Goal: Information Seeking & Learning: Learn about a topic

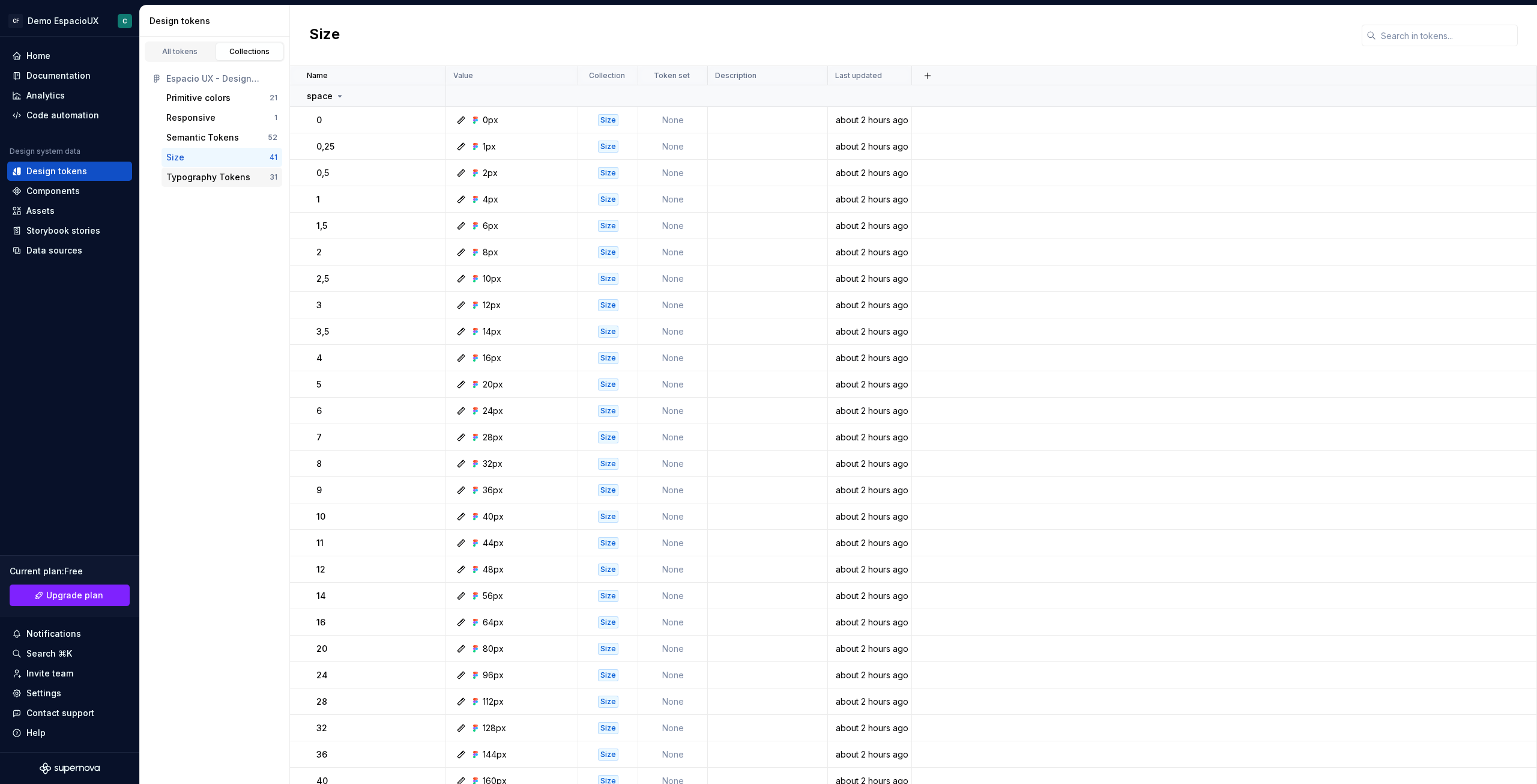
click at [221, 175] on div "Typography Tokens" at bounding box center [208, 177] width 84 height 12
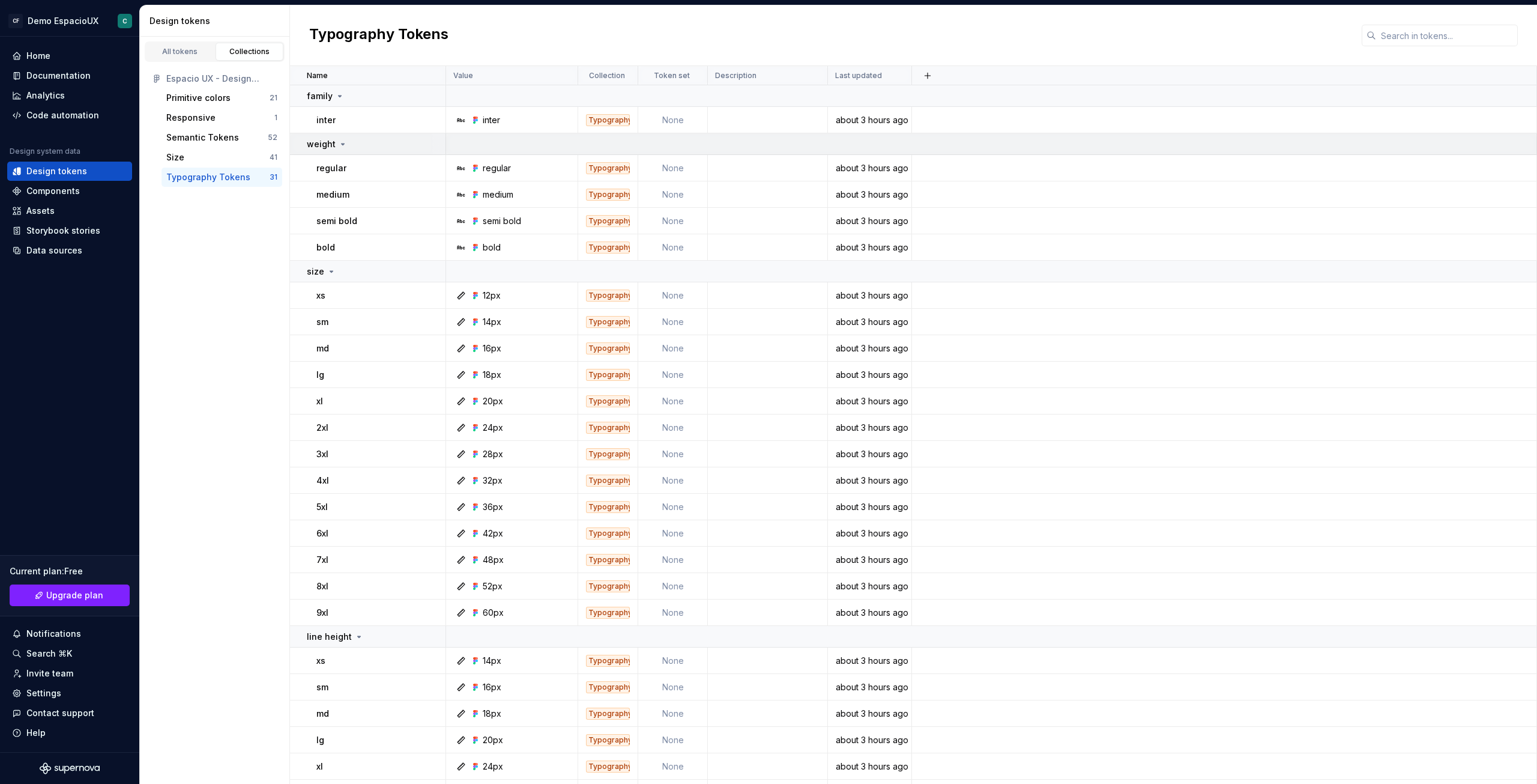
click at [346, 144] on div "weight" at bounding box center [376, 144] width 138 height 12
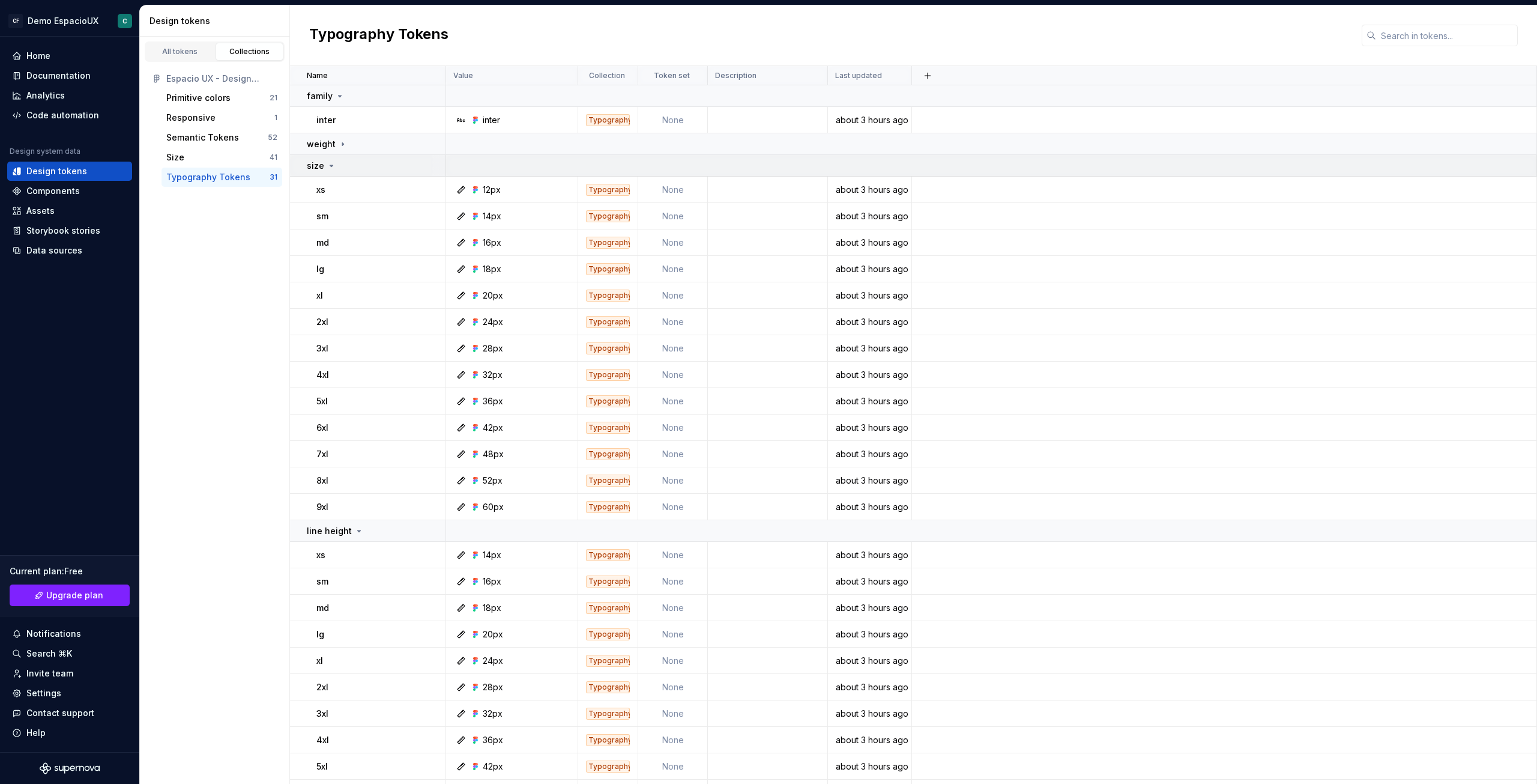
click at [335, 164] on icon at bounding box center [331, 166] width 10 height 10
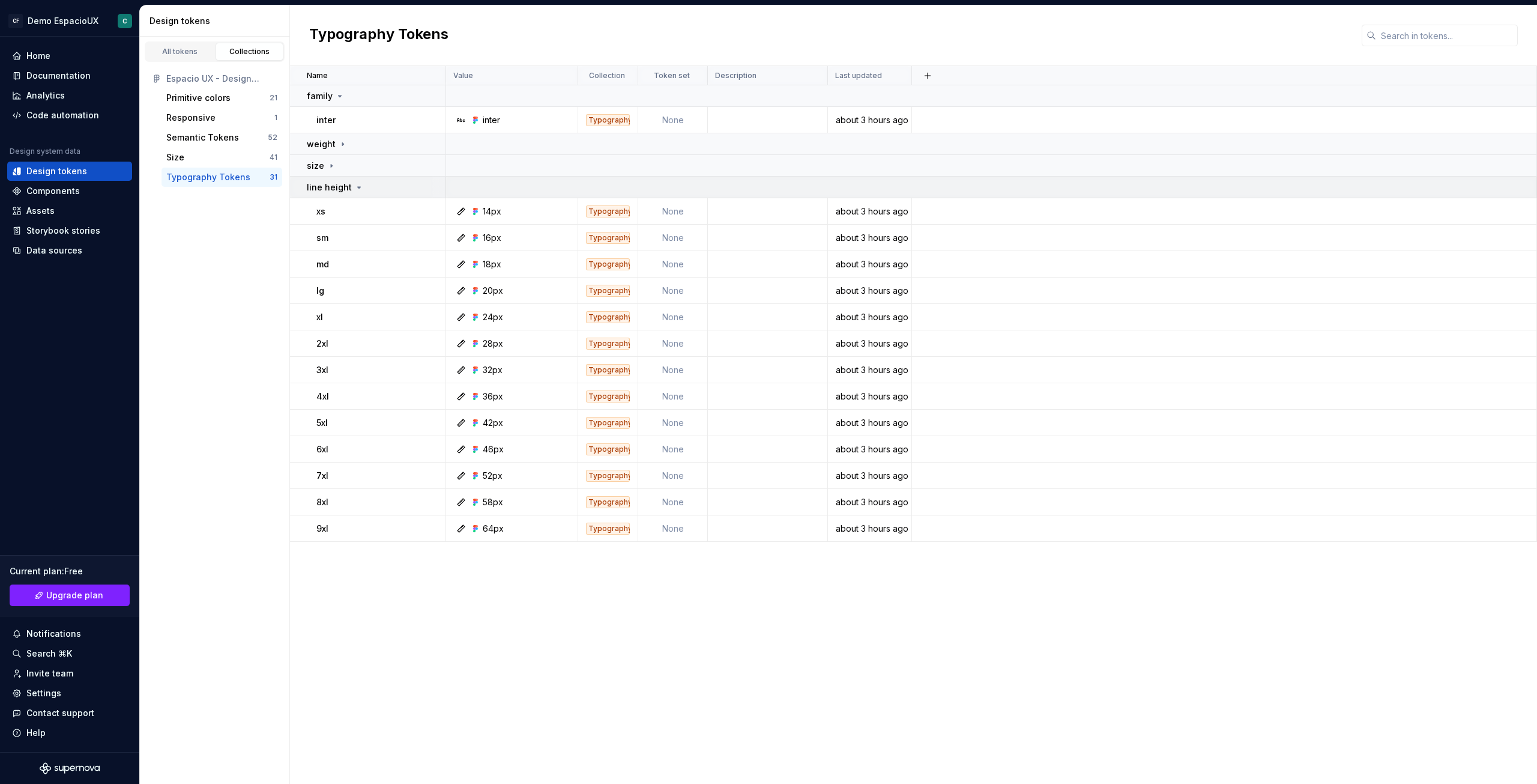
click at [356, 189] on icon at bounding box center [359, 188] width 10 height 10
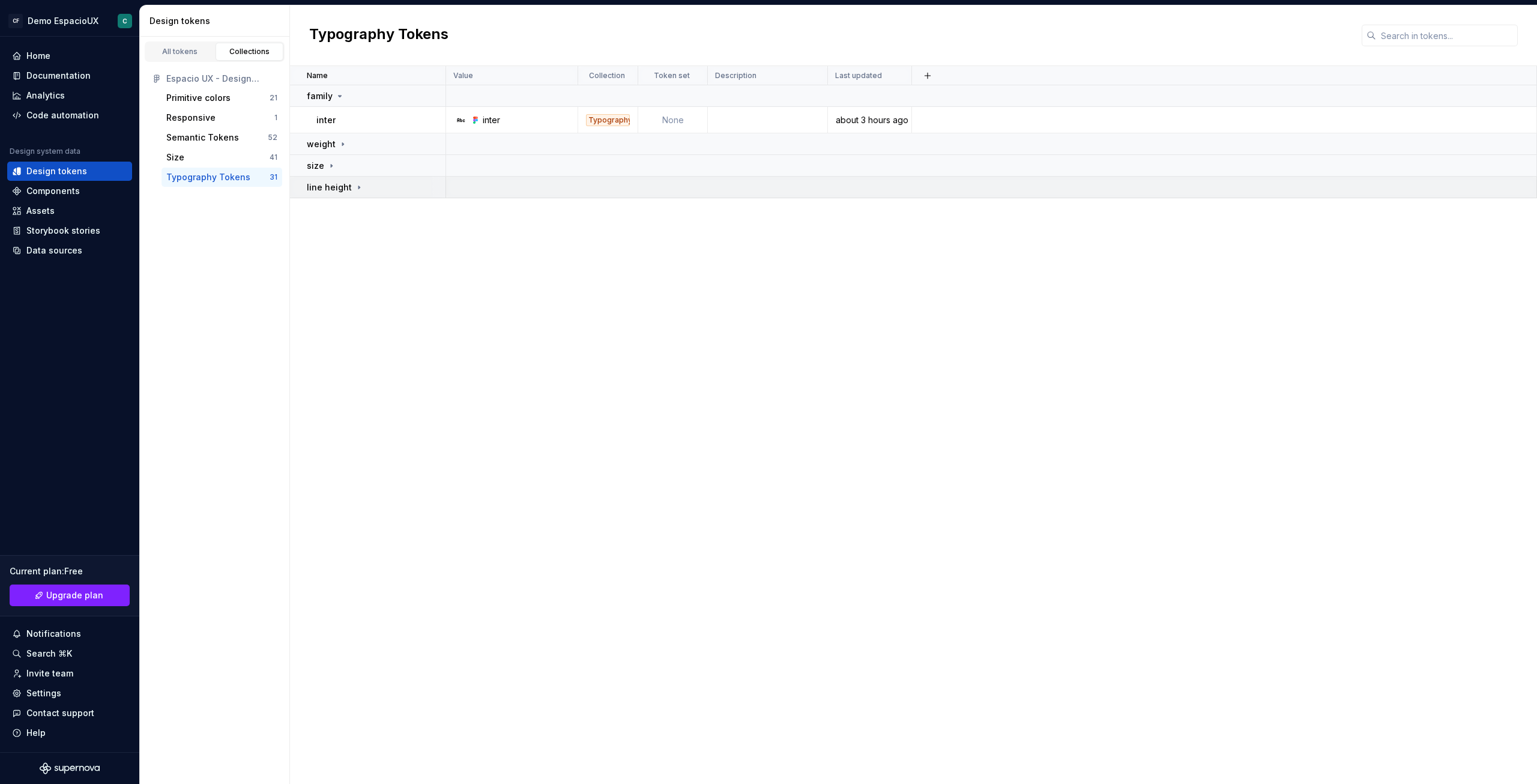
click at [357, 188] on icon at bounding box center [359, 188] width 10 height 10
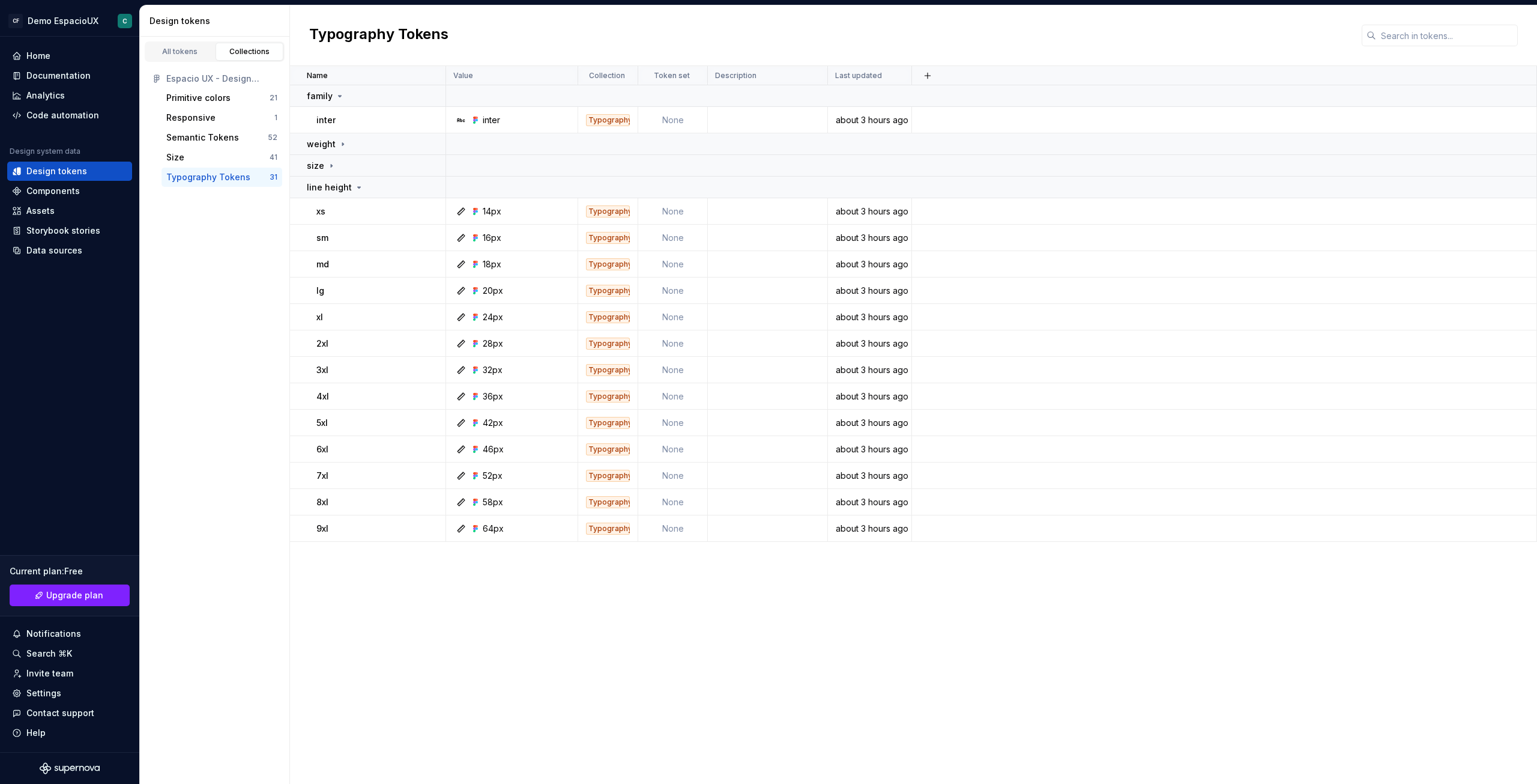
click at [226, 169] on div "Typography Tokens 31" at bounding box center [221, 176] width 121 height 19
click at [226, 143] on div "Semantic Tokens" at bounding box center [203, 137] width 73 height 12
click at [198, 155] on div "Size" at bounding box center [218, 157] width 103 height 12
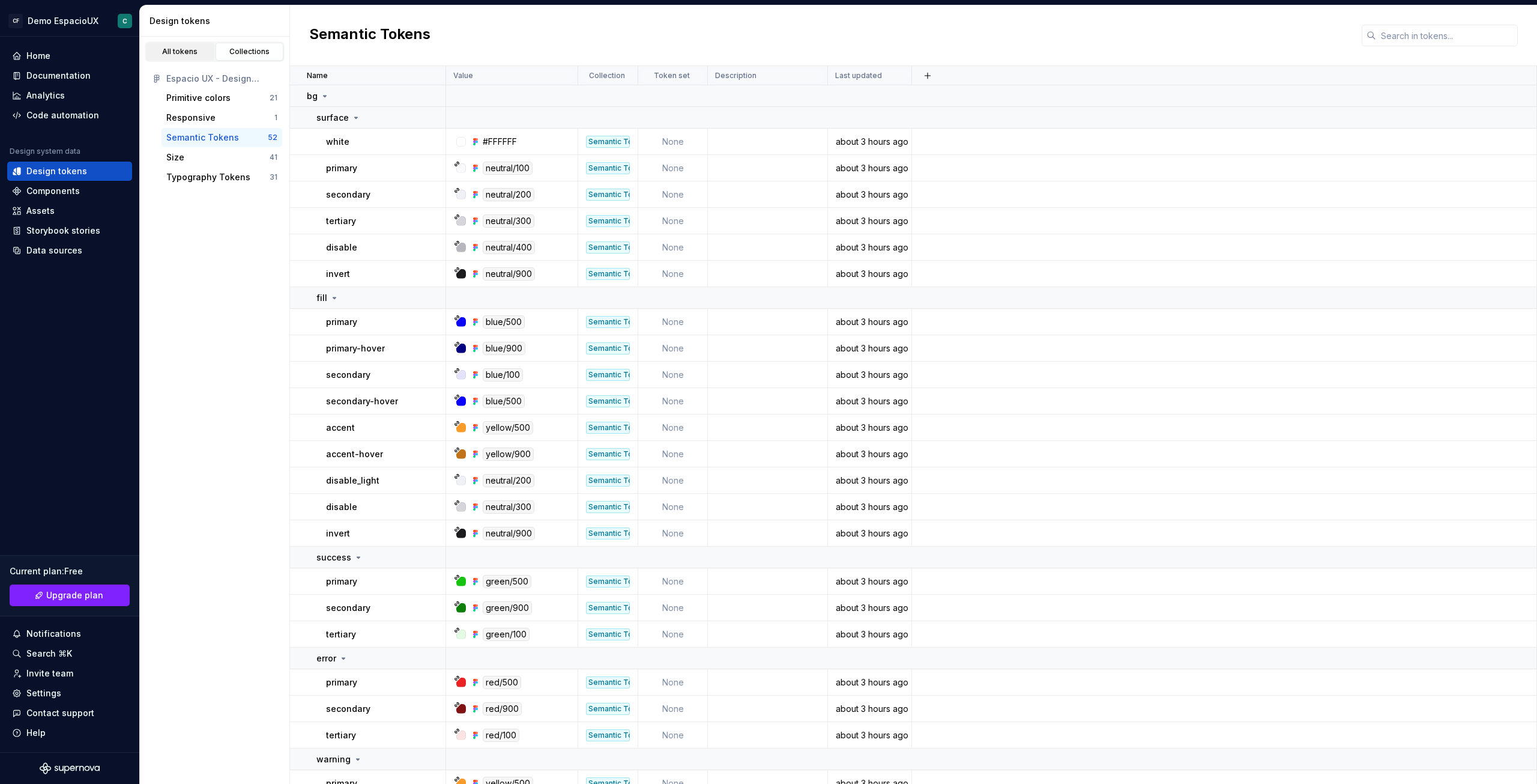
click at [180, 57] on link "All tokens" at bounding box center [180, 52] width 68 height 18
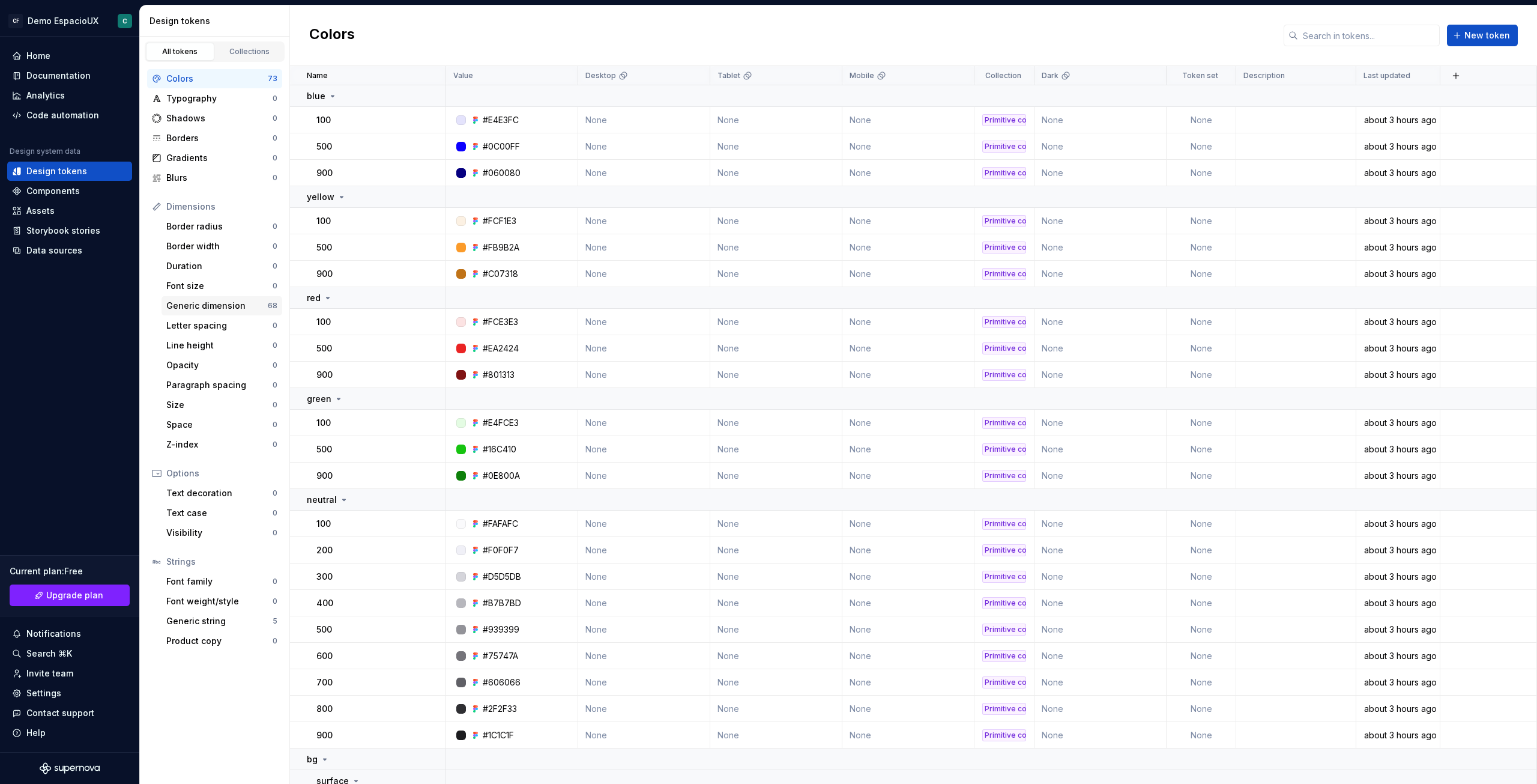
click at [210, 308] on div "Generic dimension" at bounding box center [217, 305] width 102 height 12
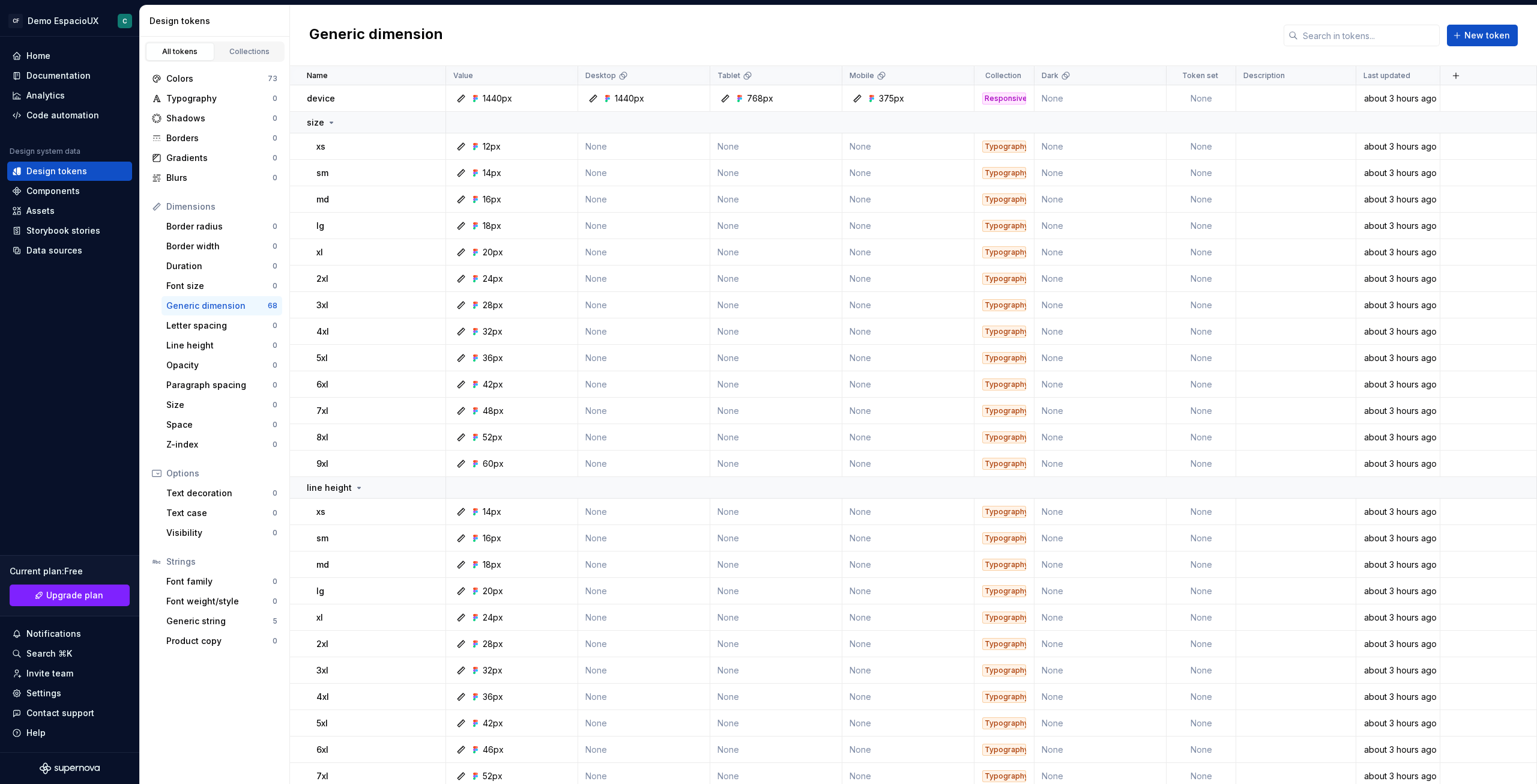
click at [203, 207] on div "Dimensions" at bounding box center [221, 207] width 111 height 12
click at [243, 57] on link "Collections" at bounding box center [249, 52] width 68 height 18
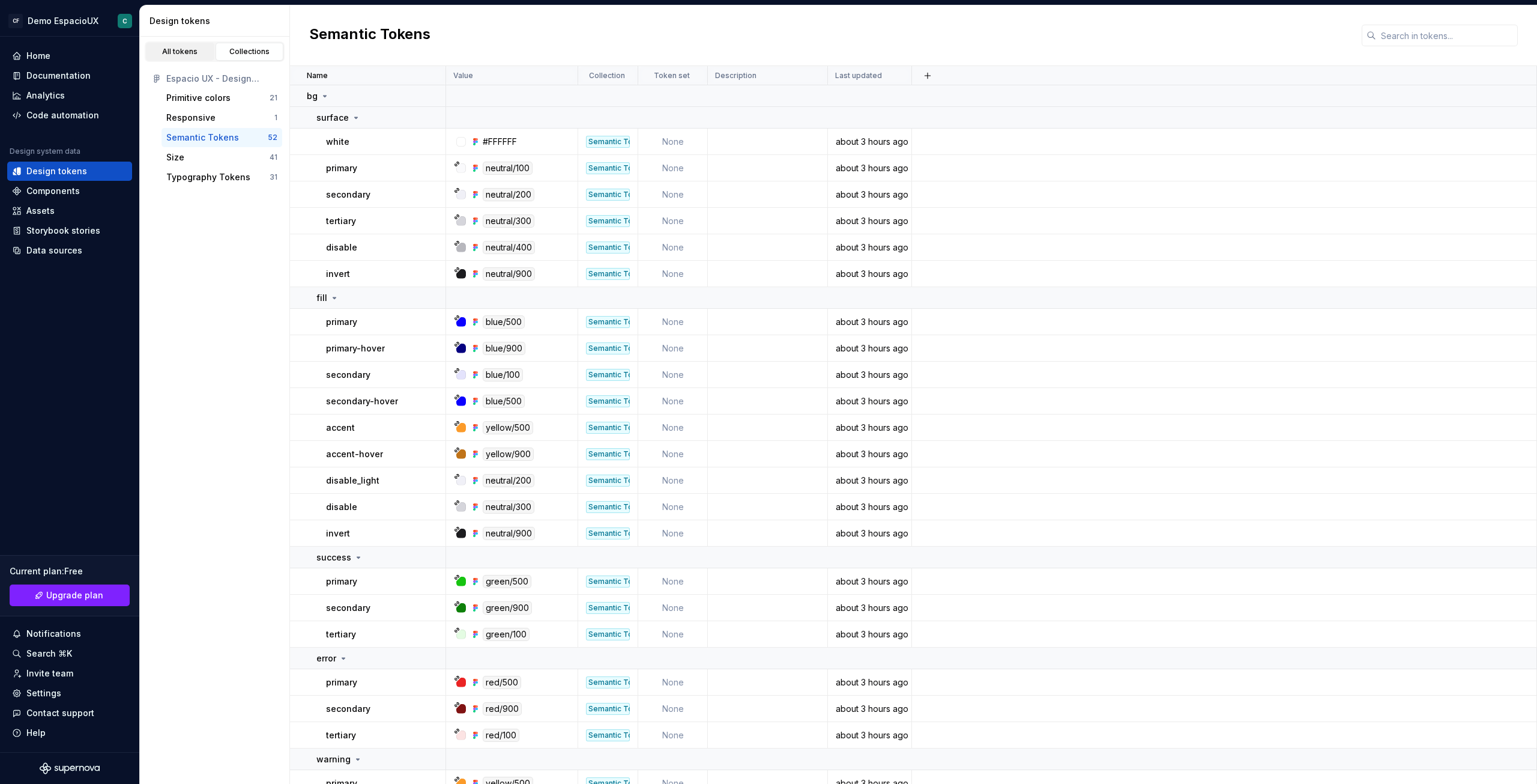
click at [190, 54] on div "All tokens" at bounding box center [180, 52] width 60 height 10
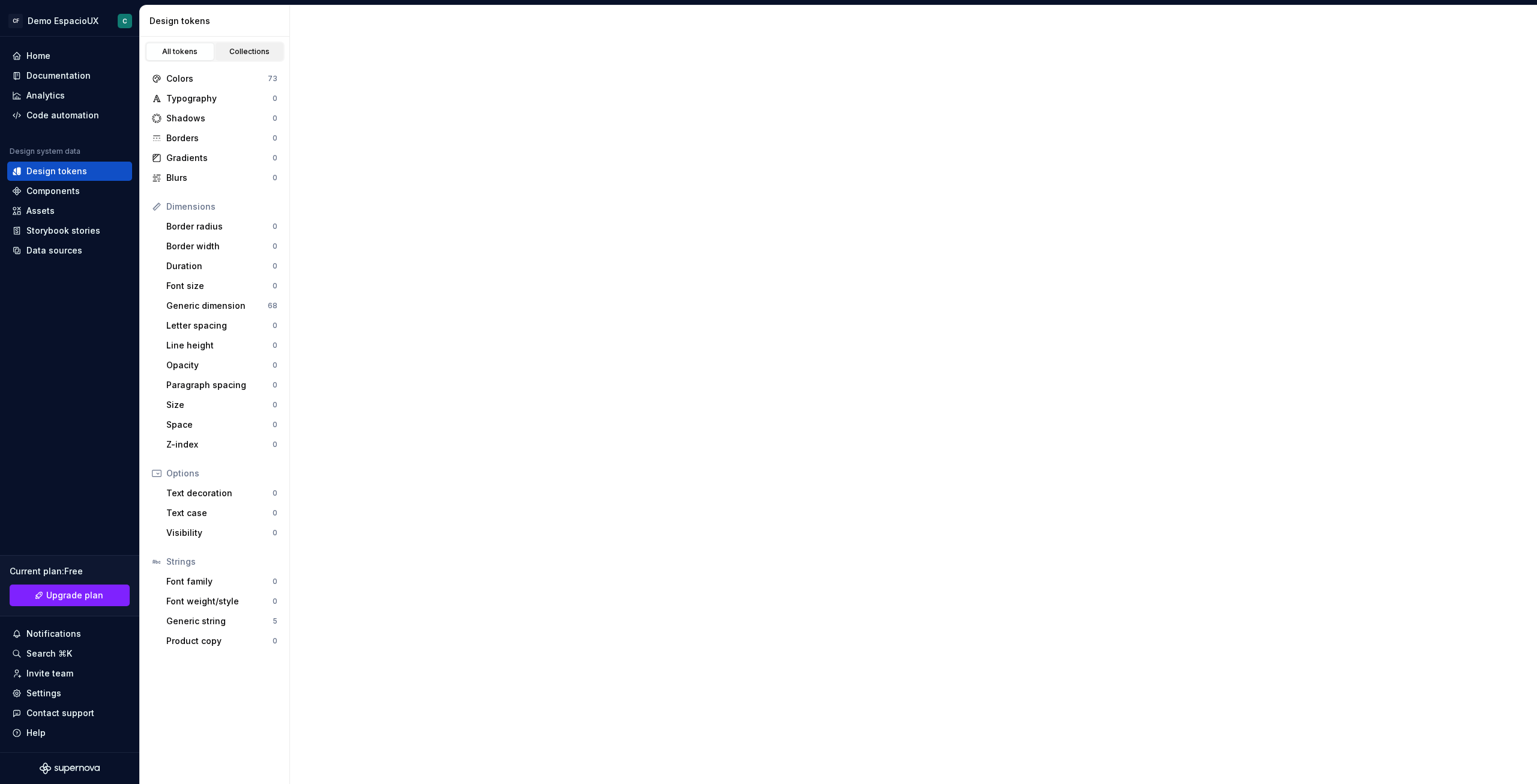
click at [254, 52] on div "Collections" at bounding box center [249, 52] width 60 height 10
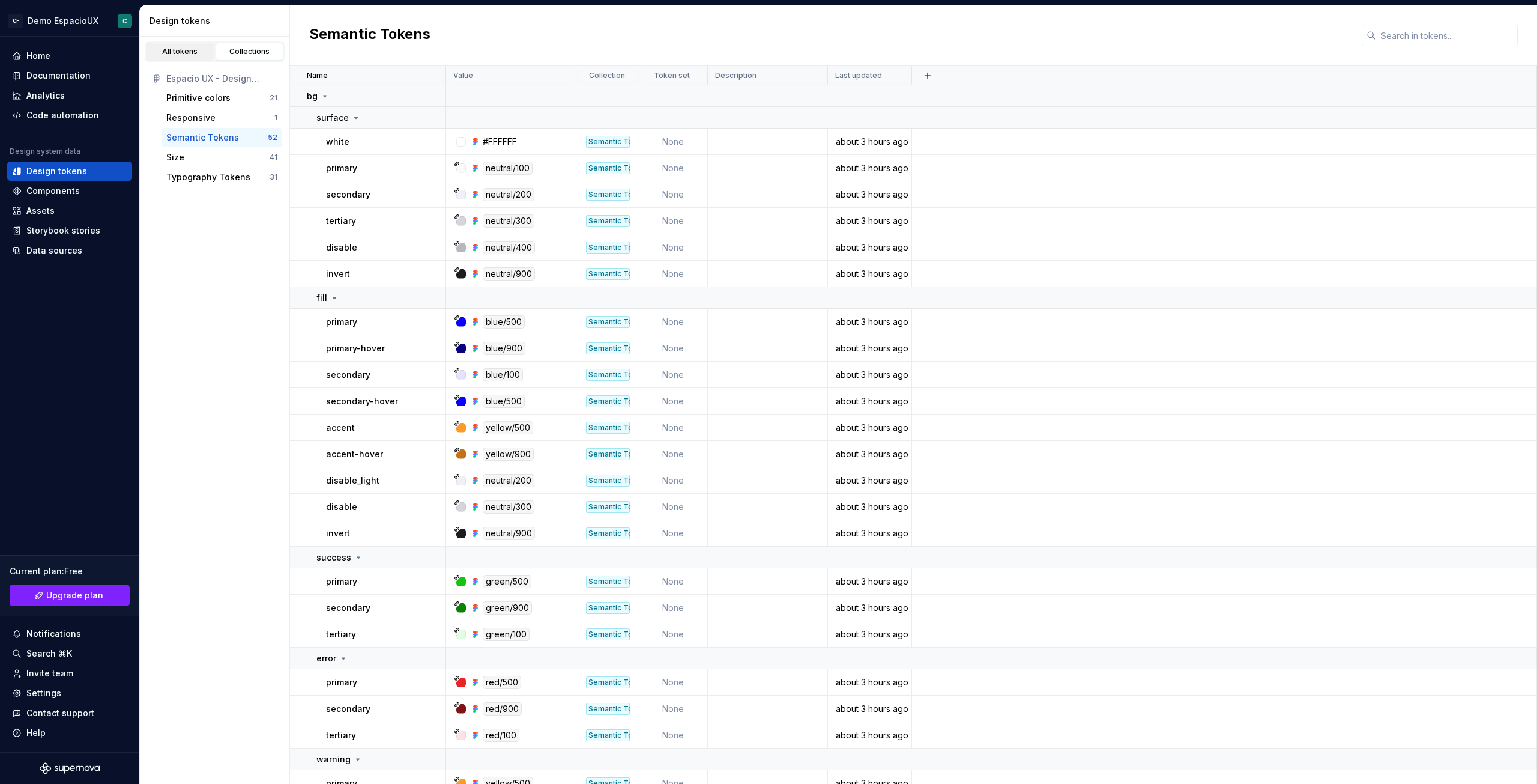
click at [183, 58] on link "All tokens" at bounding box center [180, 52] width 68 height 18
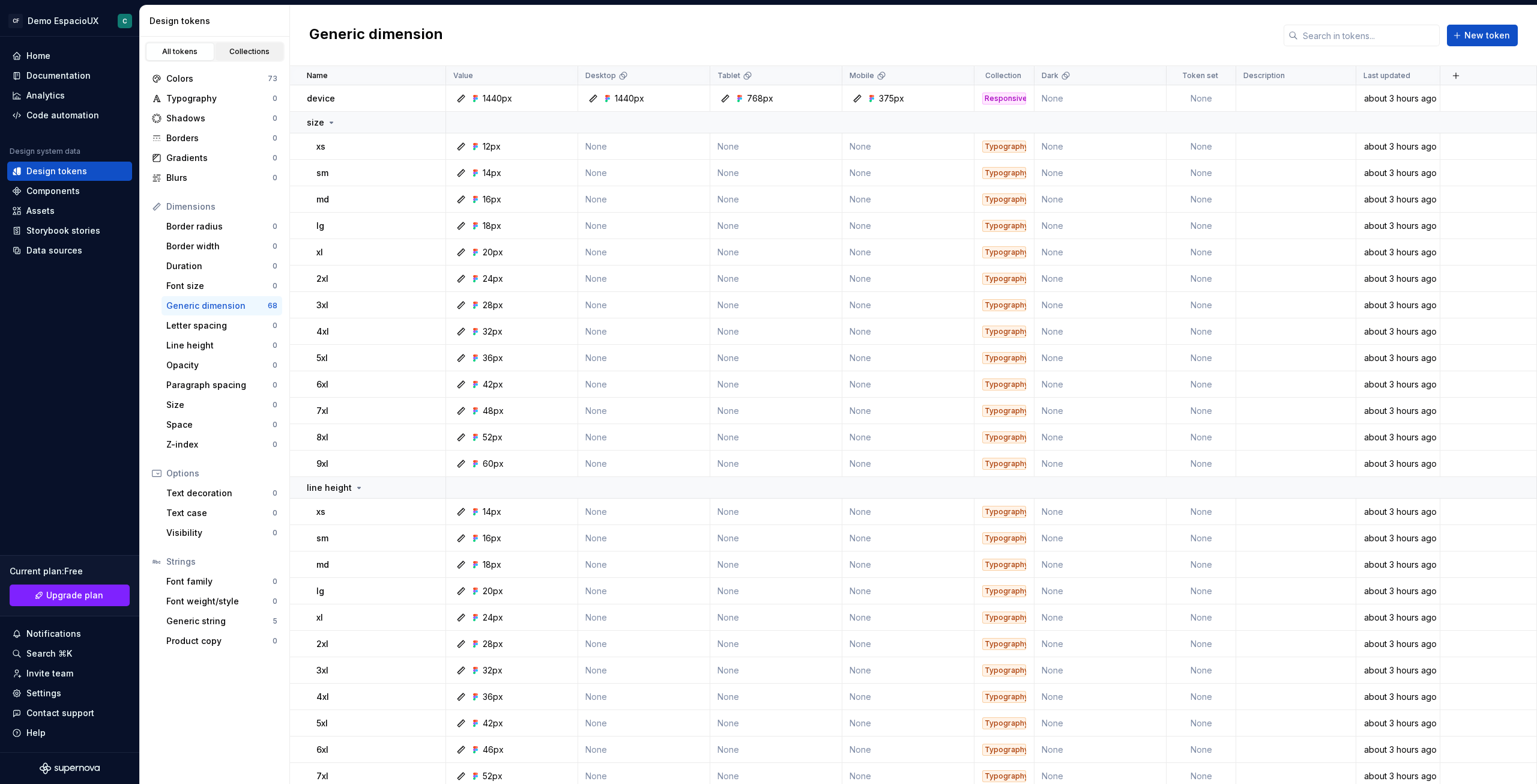
click at [246, 52] on div "Collections" at bounding box center [249, 52] width 60 height 10
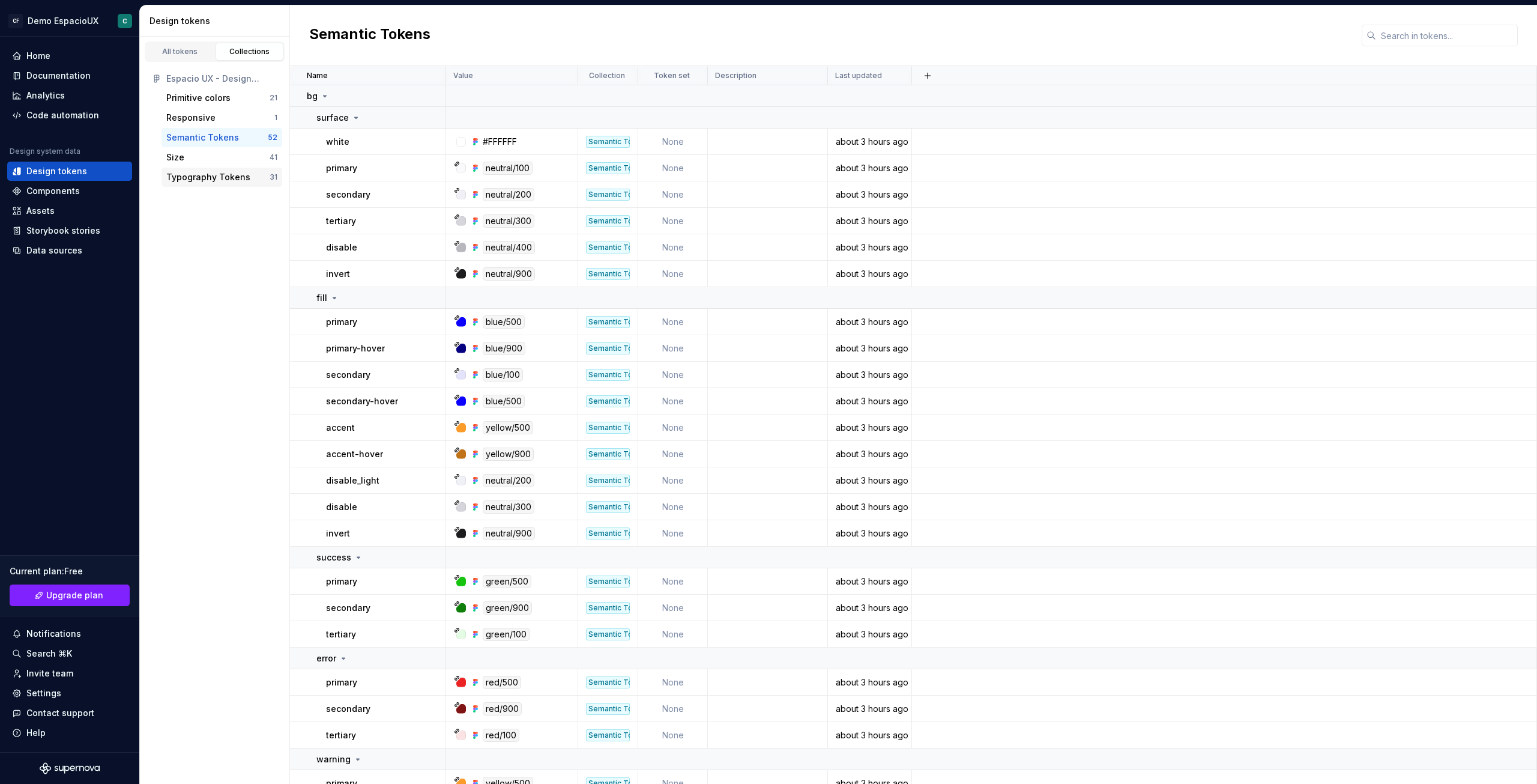
click at [217, 171] on div "Typography Tokens" at bounding box center [208, 177] width 84 height 12
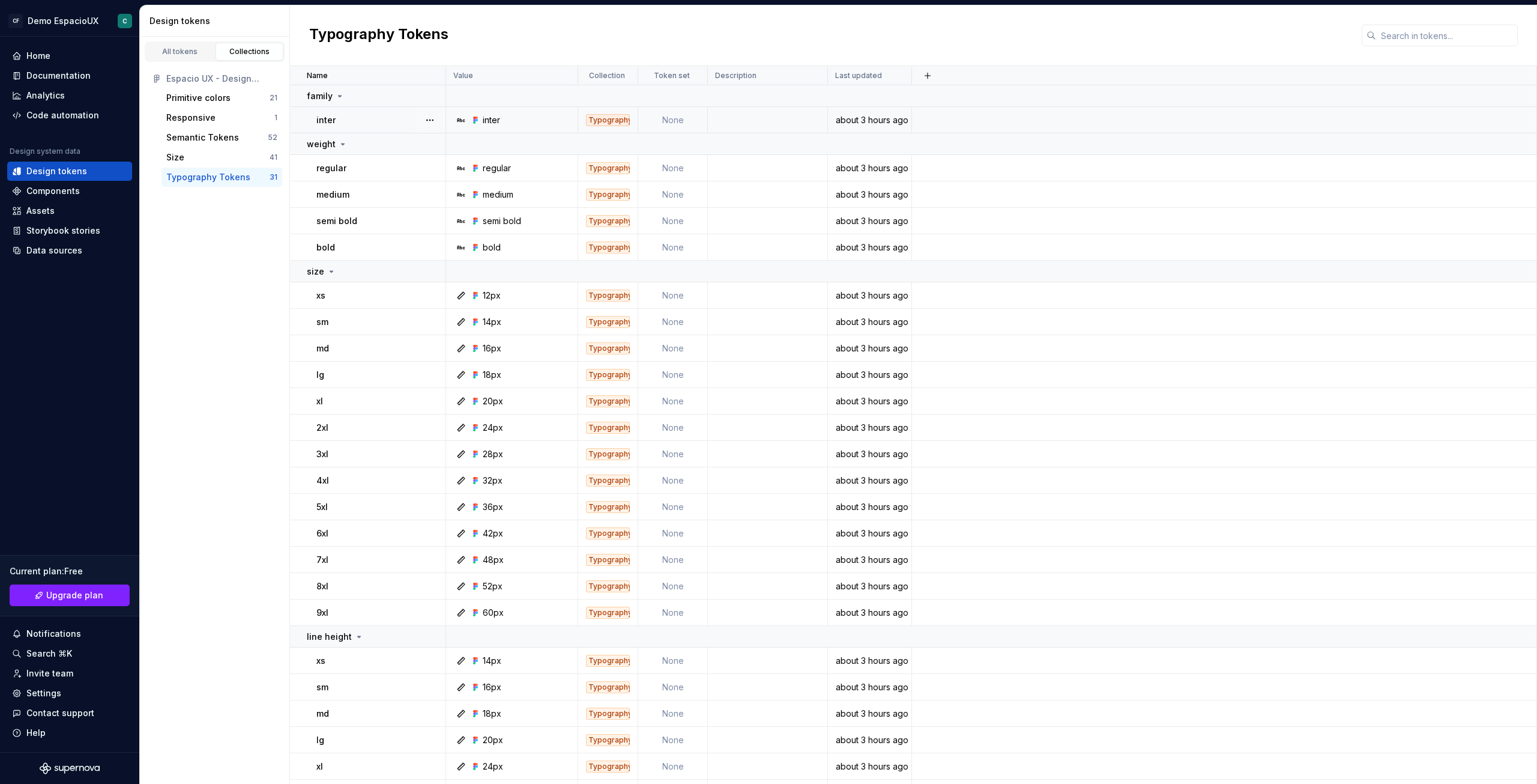
click at [345, 122] on div "inter" at bounding box center [381, 120] width 129 height 12
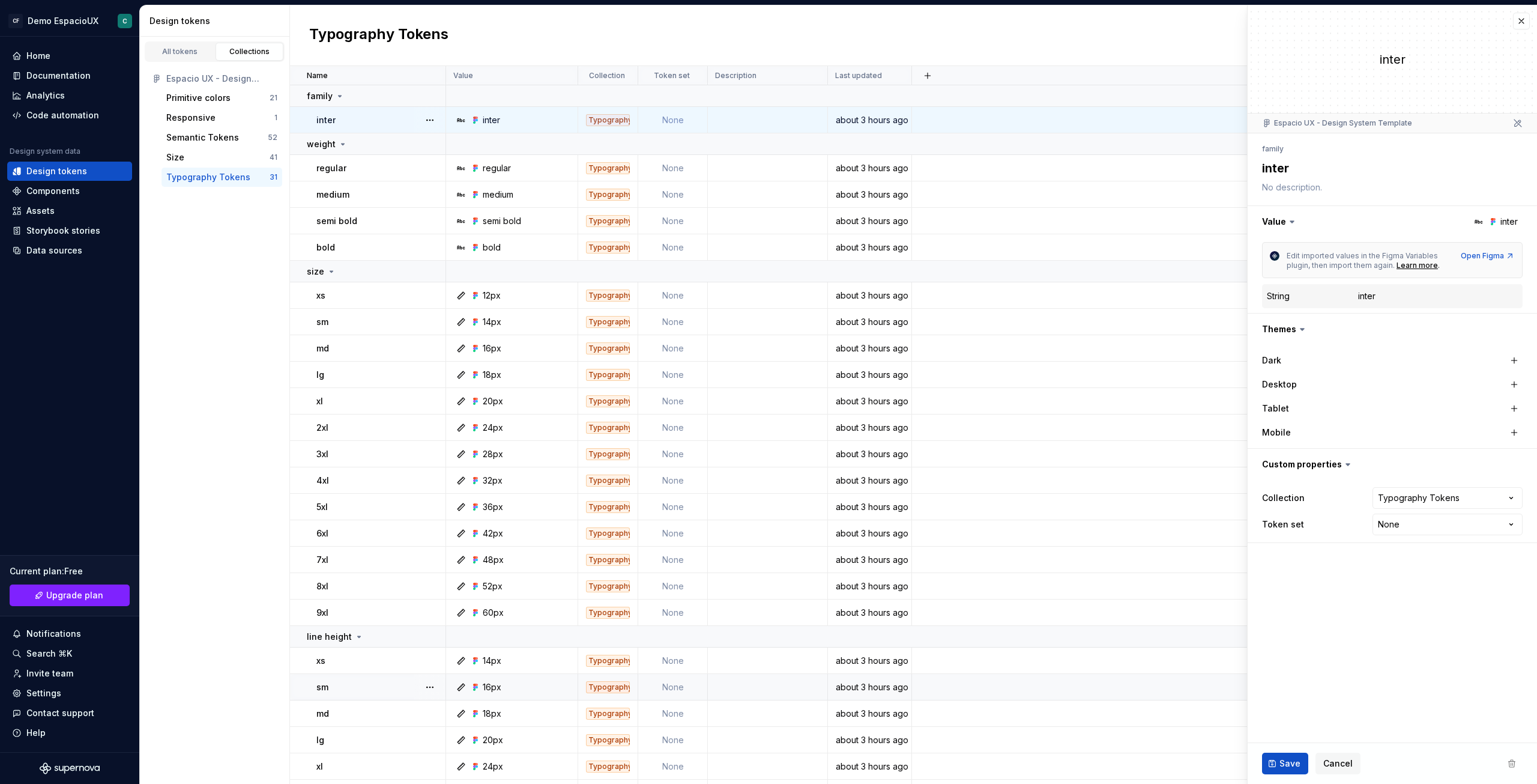
type textarea "*"
